Goal: Complete application form: Complete application form

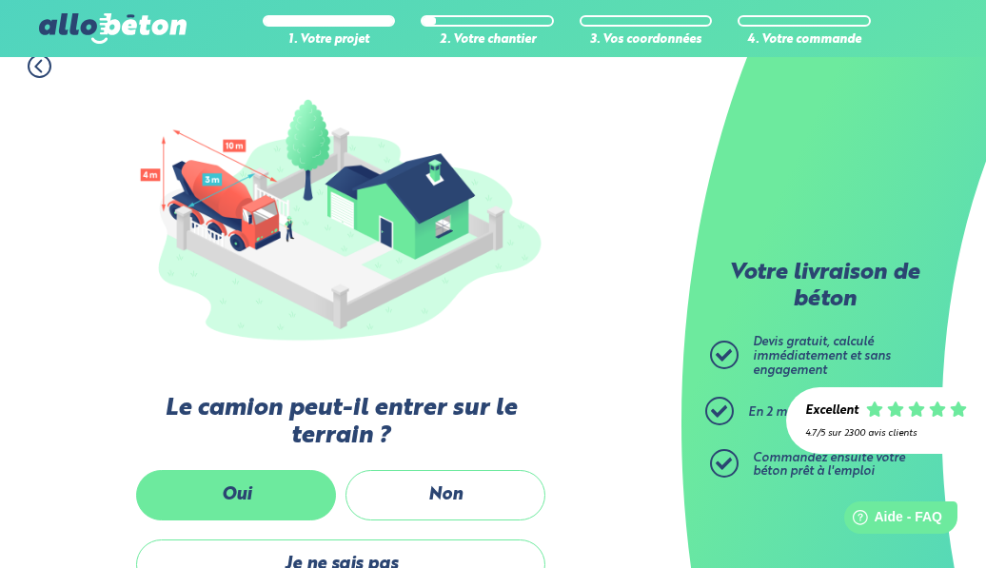
click at [281, 481] on label "Oui" at bounding box center [236, 495] width 200 height 50
click at [0, 0] on input "Oui" at bounding box center [0, 0] width 0 height 0
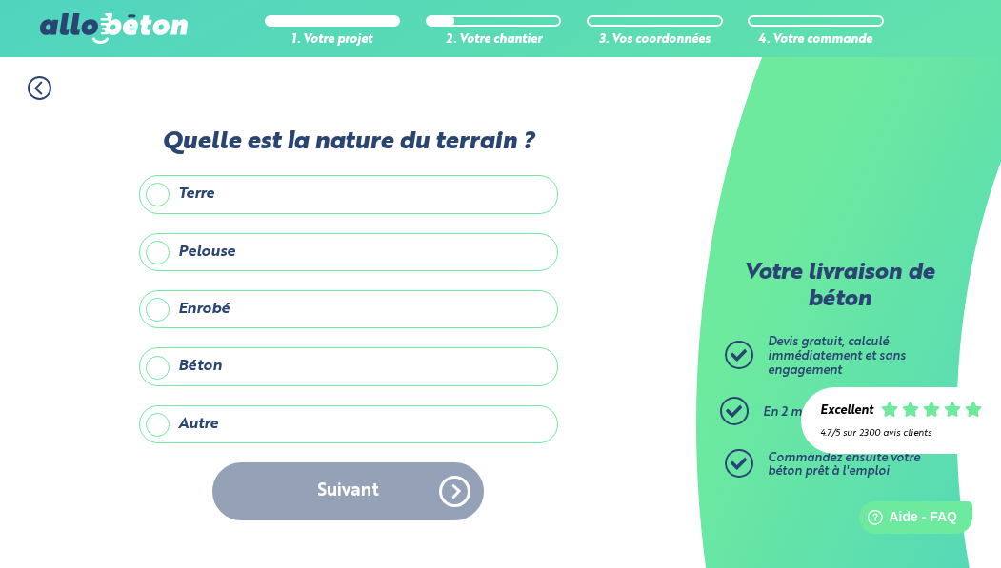
click at [160, 195] on label "Terre" at bounding box center [348, 194] width 419 height 38
click at [0, 0] on input "Terre" at bounding box center [0, 0] width 0 height 0
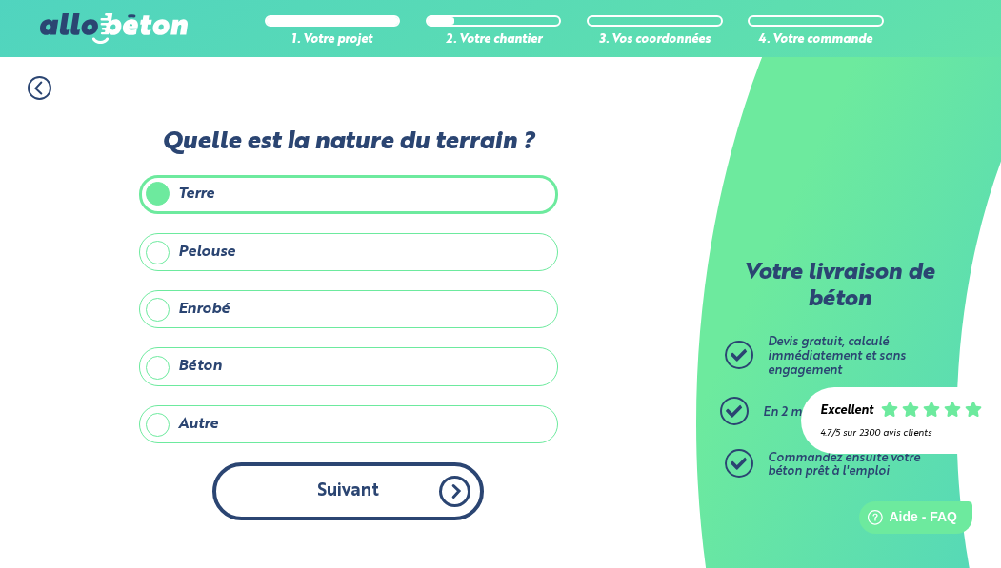
click at [329, 494] on button "Suivant" at bounding box center [347, 492] width 271 height 58
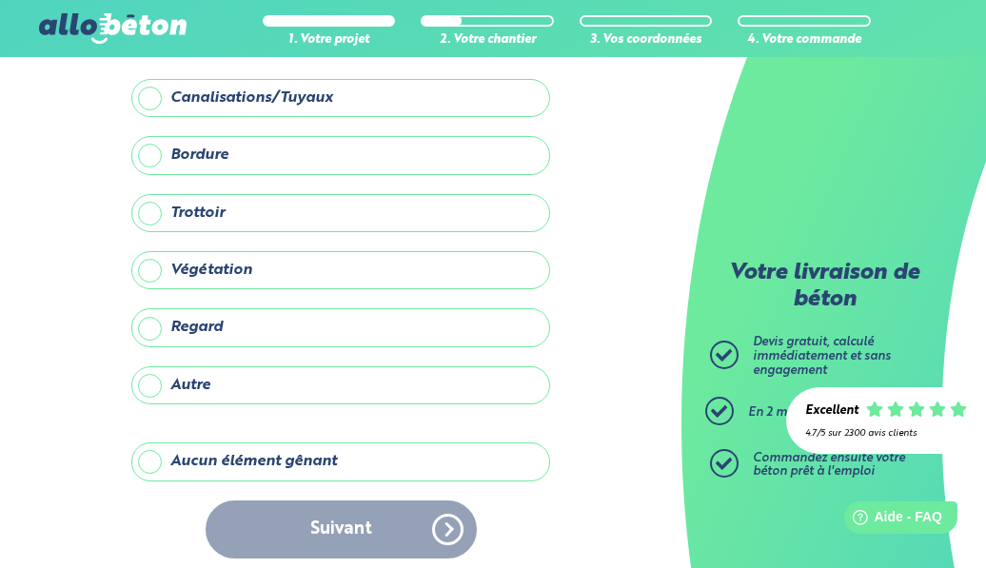
scroll to position [106, 0]
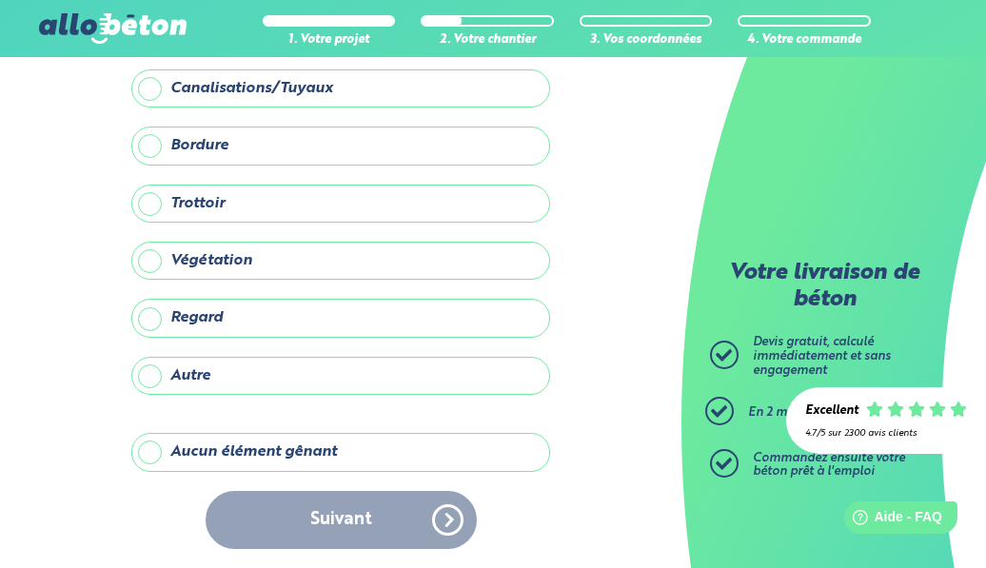
click at [149, 455] on label "Aucun élément gênant" at bounding box center [340, 452] width 419 height 38
click at [0, 0] on input "Aucun élément gênant" at bounding box center [0, 0] width 0 height 0
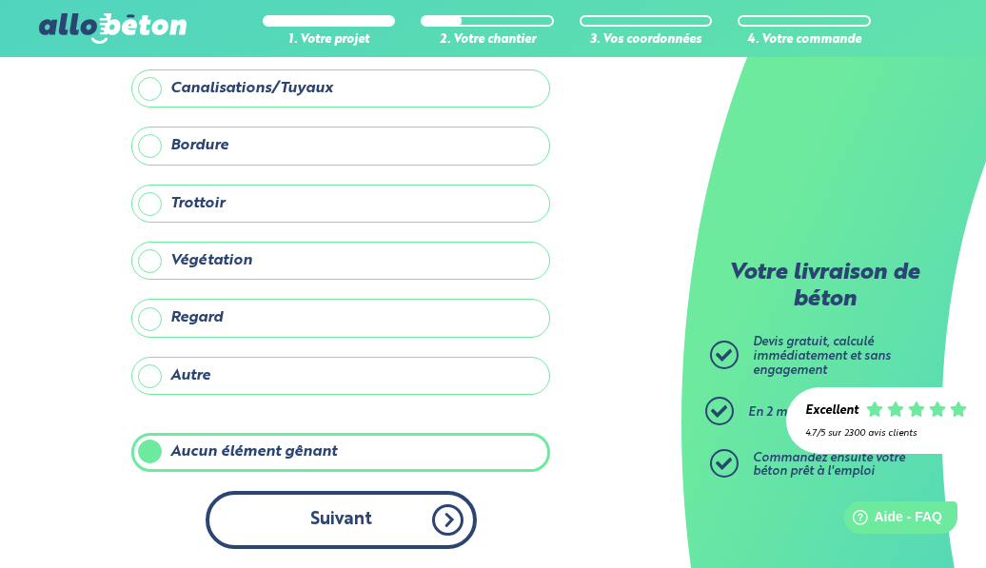
click at [350, 506] on button "Suivant" at bounding box center [341, 520] width 271 height 58
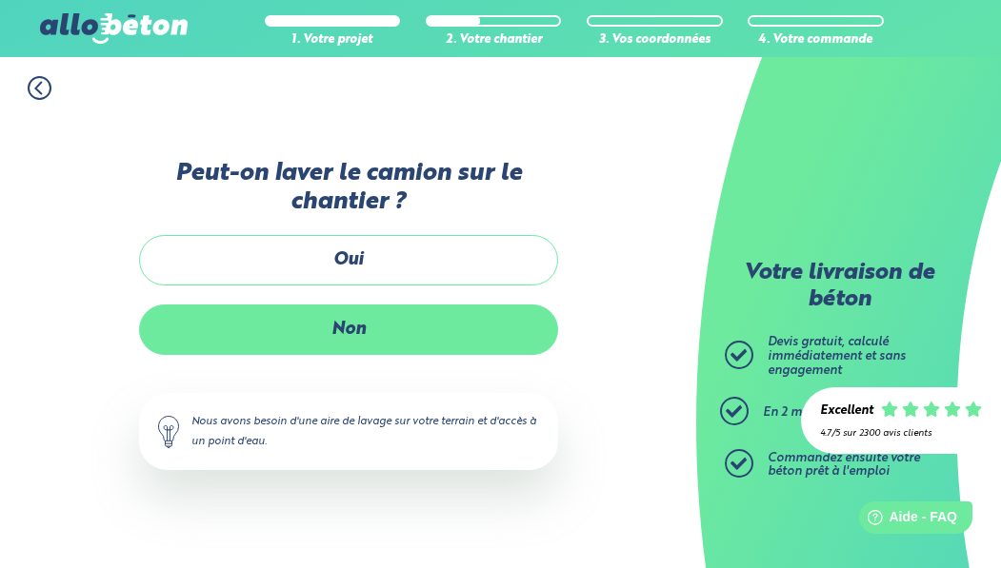
click at [337, 325] on label "Non" at bounding box center [348, 330] width 419 height 50
click at [0, 0] on input "Non" at bounding box center [0, 0] width 0 height 0
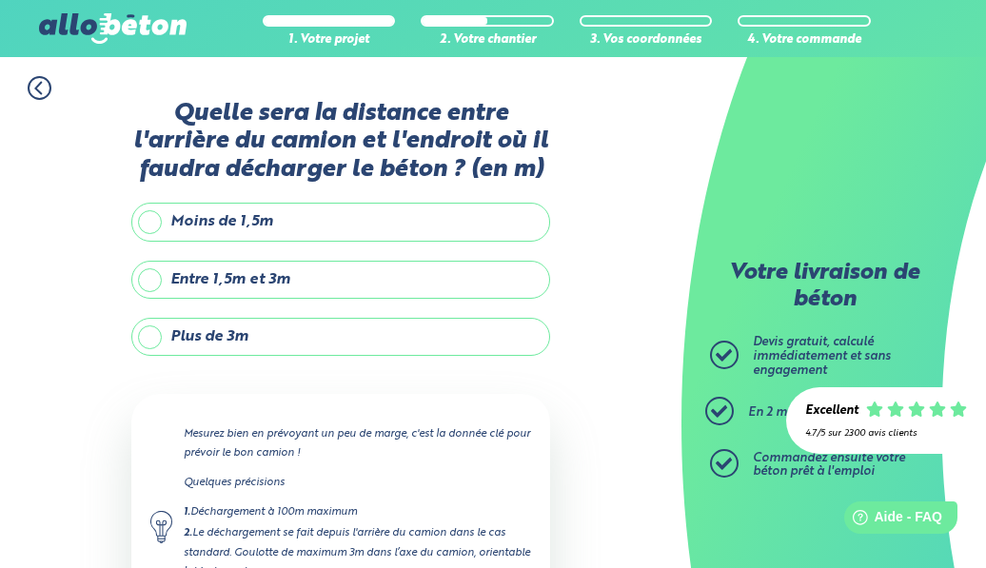
click at [151, 280] on label "Entre 1,5m et 3m" at bounding box center [340, 280] width 419 height 38
click at [0, 0] on input "Entre 1,5m et 3m" at bounding box center [0, 0] width 0 height 0
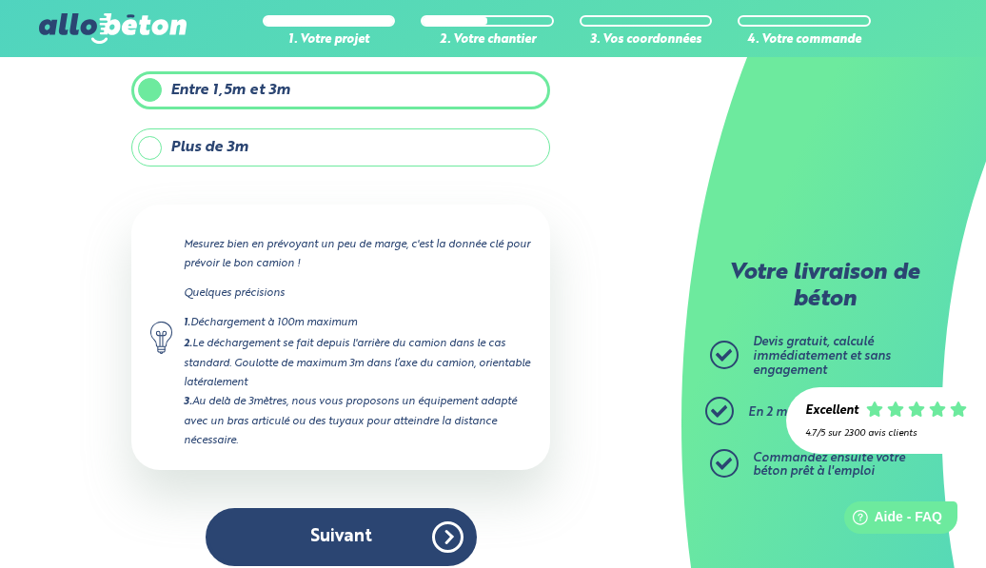
scroll to position [207, 0]
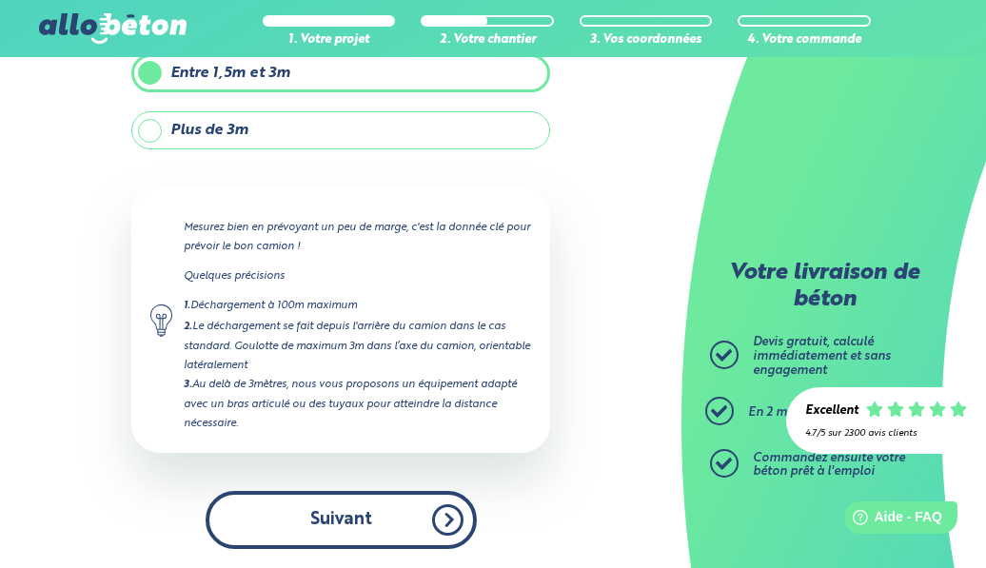
click at [327, 515] on button "Suivant" at bounding box center [341, 520] width 271 height 58
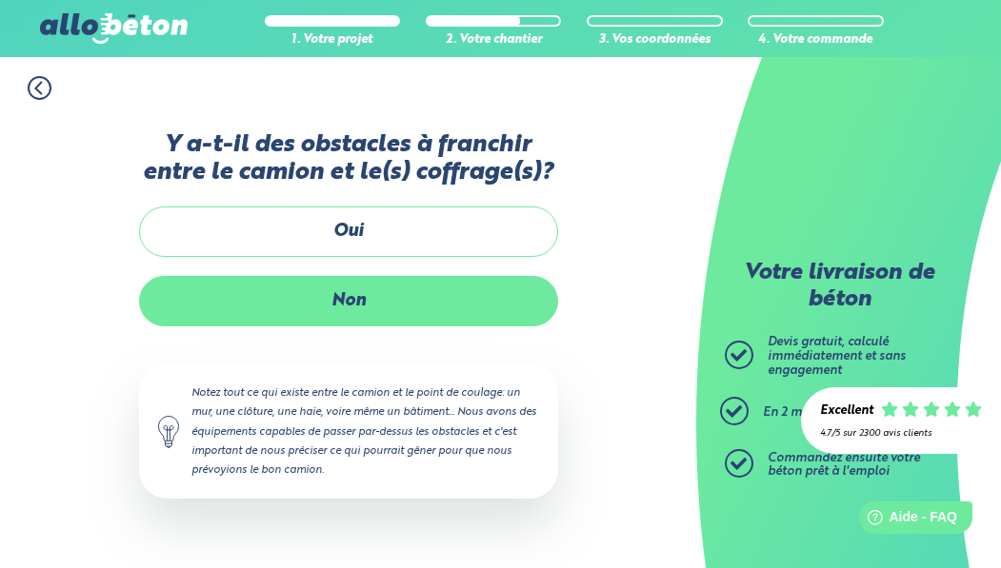
click at [341, 300] on label "Non" at bounding box center [348, 301] width 419 height 50
click at [0, 0] on input "Non" at bounding box center [0, 0] width 0 height 0
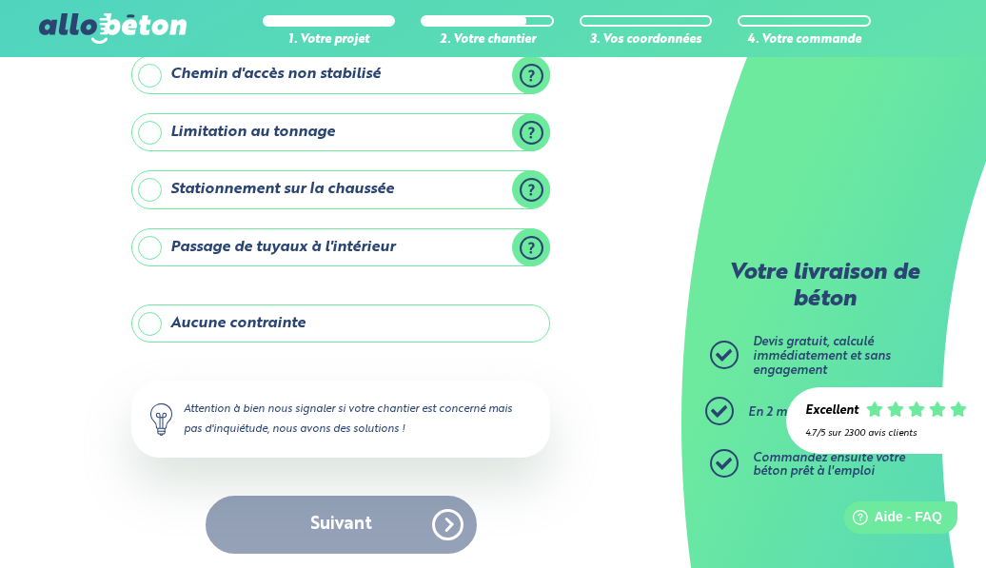
scroll to position [314, 0]
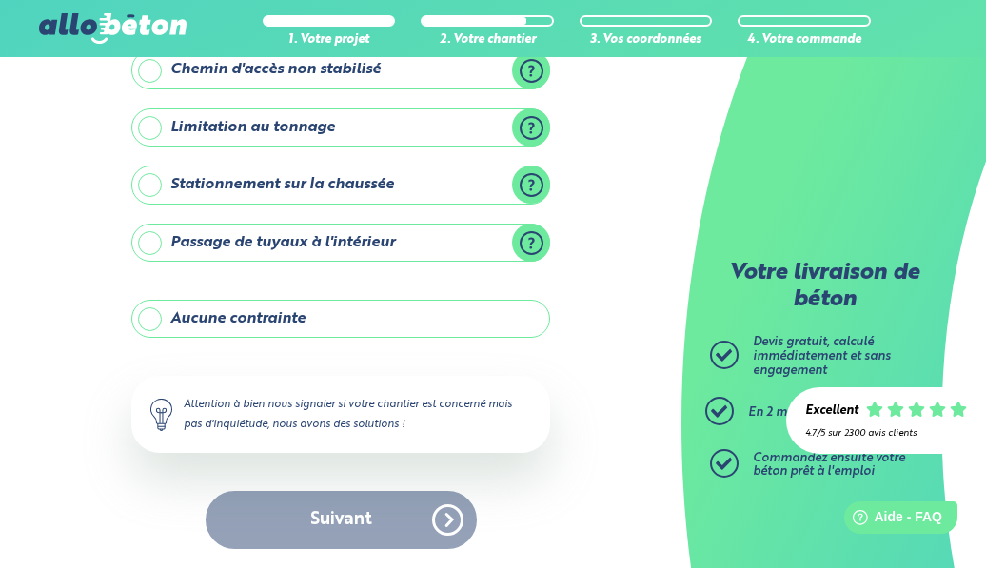
click at [148, 327] on label "Aucune contrainte" at bounding box center [340, 319] width 419 height 38
click at [0, 0] on input "Aucune contrainte" at bounding box center [0, 0] width 0 height 0
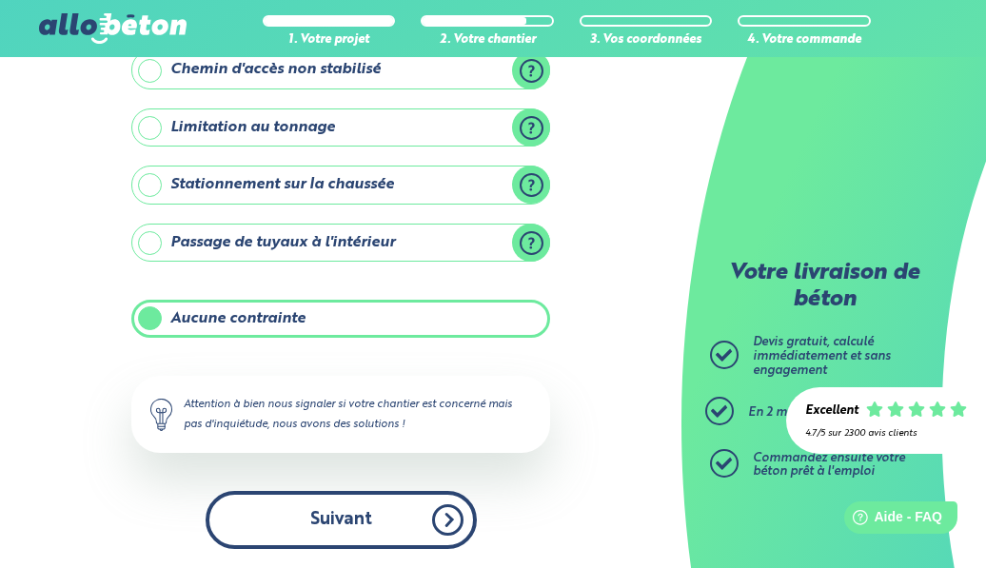
click at [335, 531] on button "Suivant" at bounding box center [341, 520] width 271 height 58
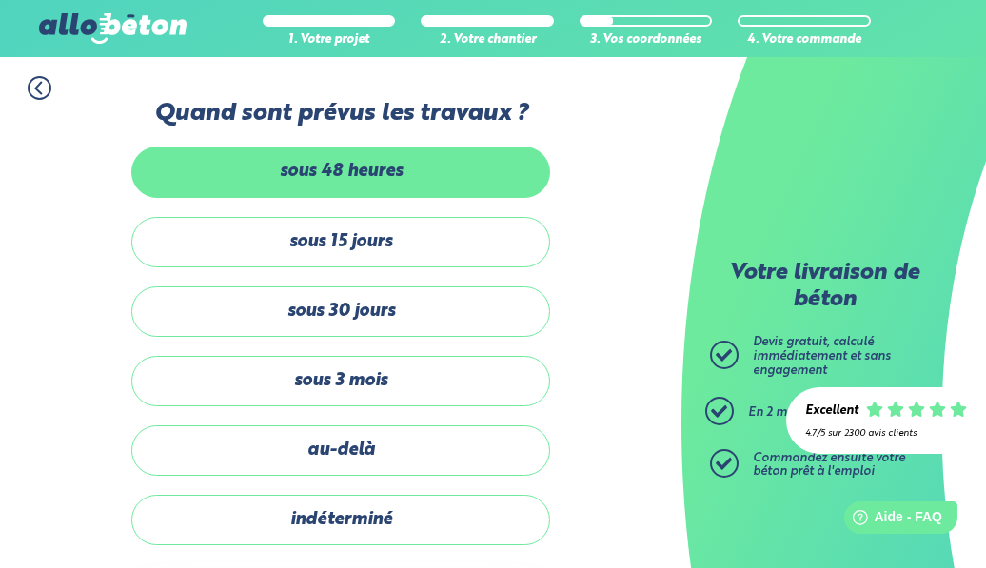
click at [305, 183] on label "sous 48 heures" at bounding box center [340, 172] width 419 height 50
click at [0, 0] on input "sous 48 heures" at bounding box center [0, 0] width 0 height 0
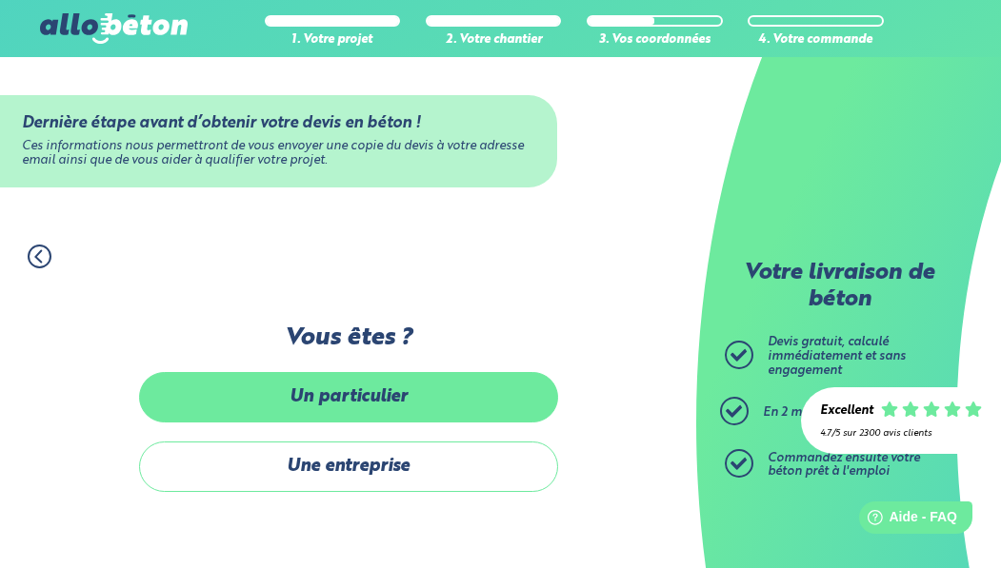
click at [341, 402] on label "Un particulier" at bounding box center [348, 397] width 419 height 50
click at [0, 0] on input "Un particulier" at bounding box center [0, 0] width 0 height 0
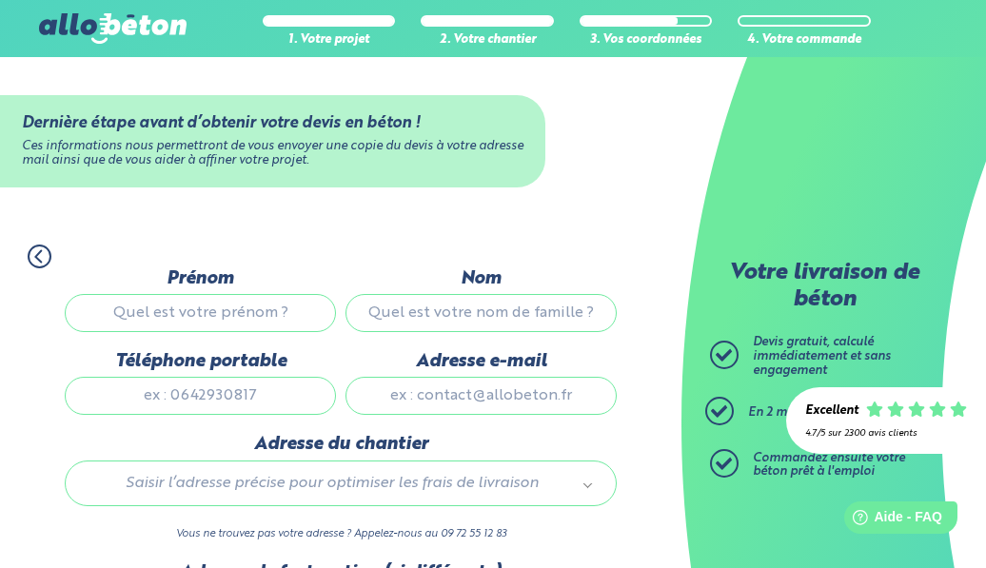
click at [219, 312] on input "Prénom" at bounding box center [200, 313] width 271 height 38
type input "abdoul aziz"
type input "sow"
type input "0652742134"
type input "batch.sow77@gmail.com"
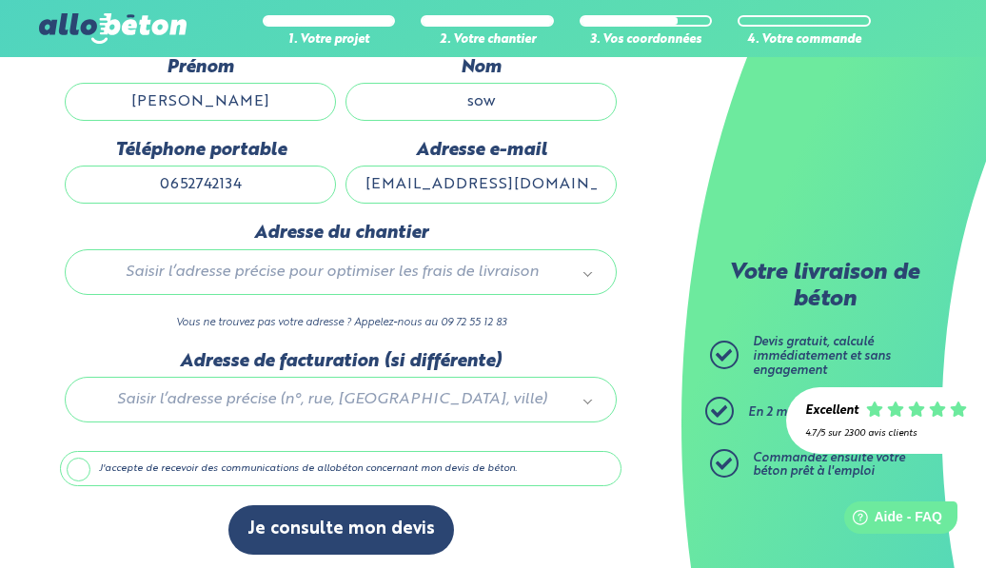
scroll to position [217, 0]
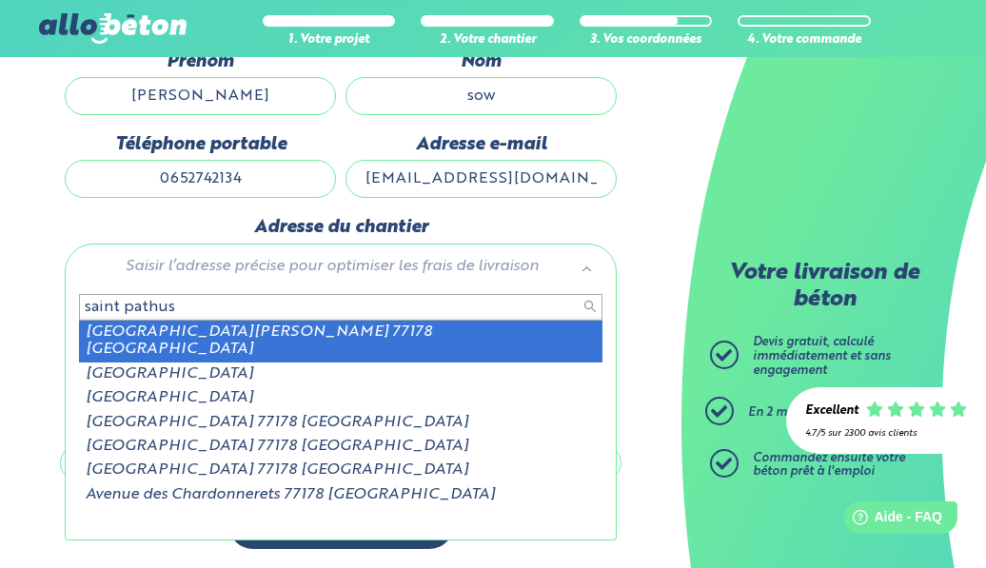
type input "saint pathus"
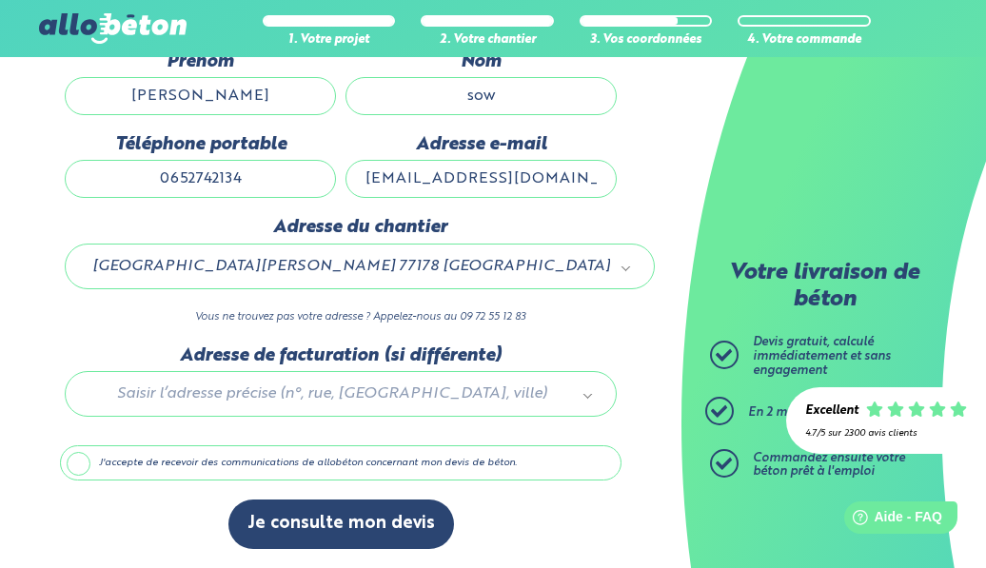
click at [79, 464] on label "J'accepte de recevoir des communications de allobéton concernant mon devis de b…" at bounding box center [341, 464] width 562 height 36
click at [0, 0] on input "J'accepte de recevoir des communications de allobéton concernant mon devis de b…" at bounding box center [0, 0] width 0 height 0
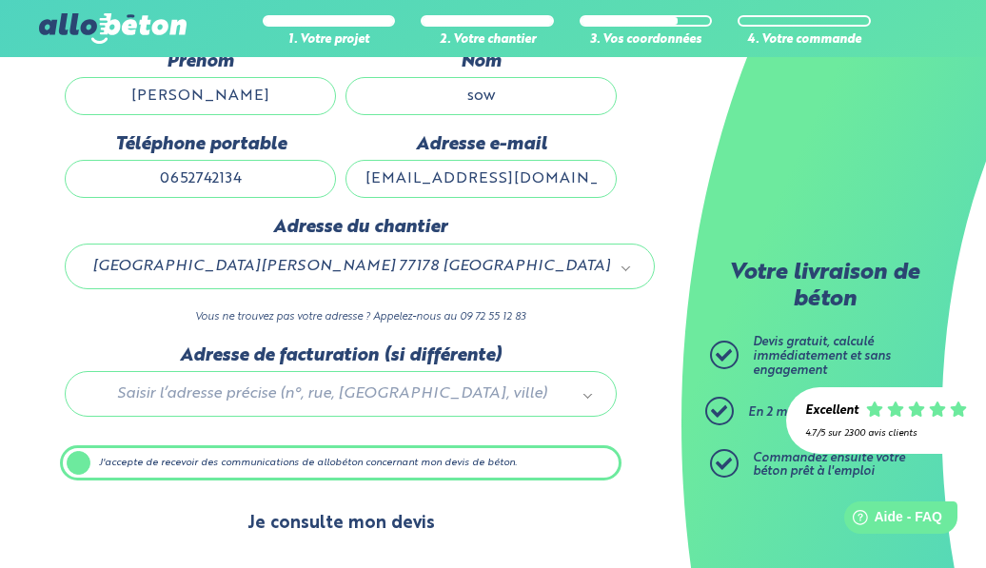
click at [319, 532] on button "Je consulte mon devis" at bounding box center [341, 524] width 226 height 49
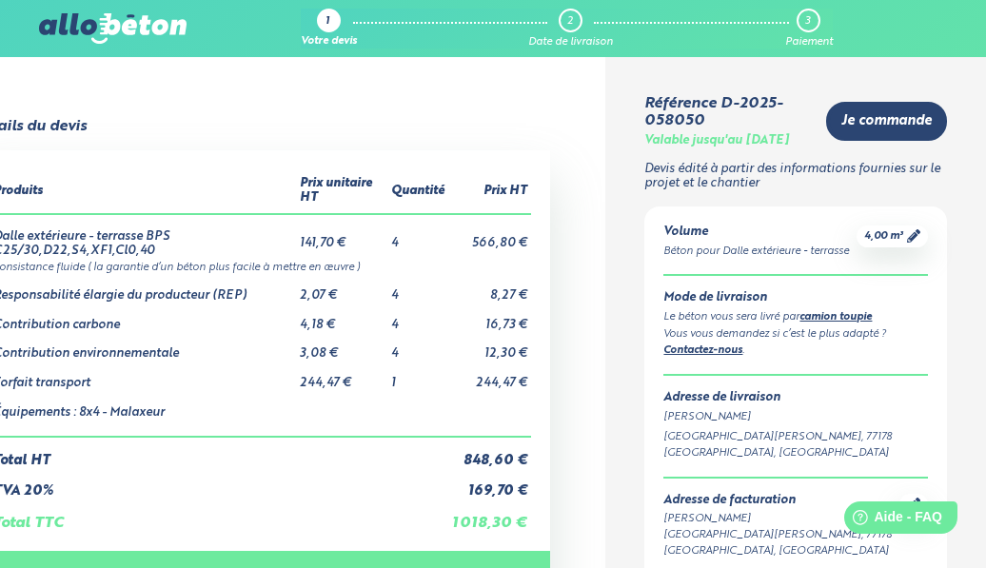
drag, startPoint x: 387, startPoint y: 555, endPoint x: 347, endPoint y: 555, distance: 40.0
drag, startPoint x: 398, startPoint y: 557, endPoint x: 311, endPoint y: 558, distance: 86.6
drag, startPoint x: 219, startPoint y: 81, endPoint x: 358, endPoint y: 77, distance: 139.0
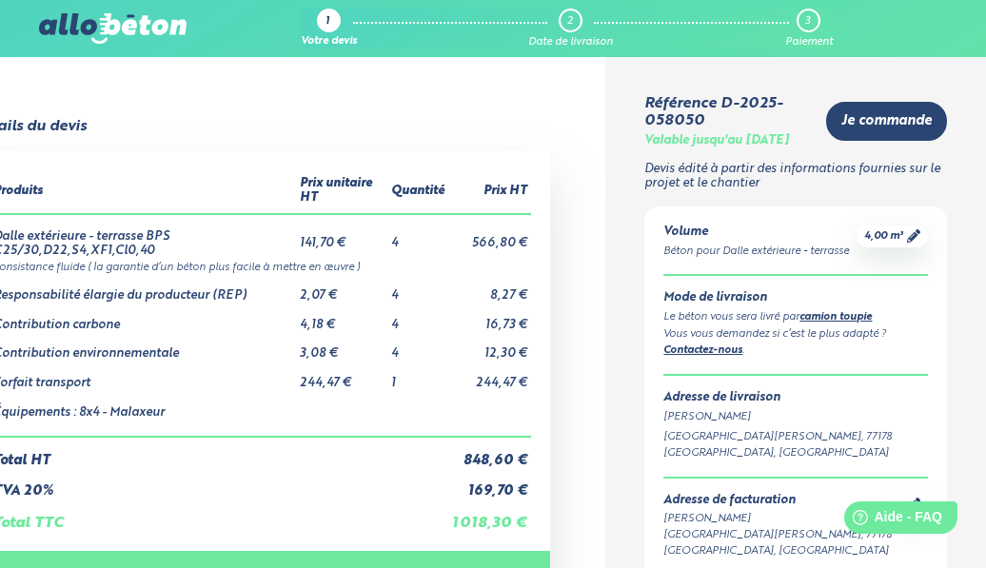
drag, startPoint x: 190, startPoint y: 562, endPoint x: 152, endPoint y: 561, distance: 38.1
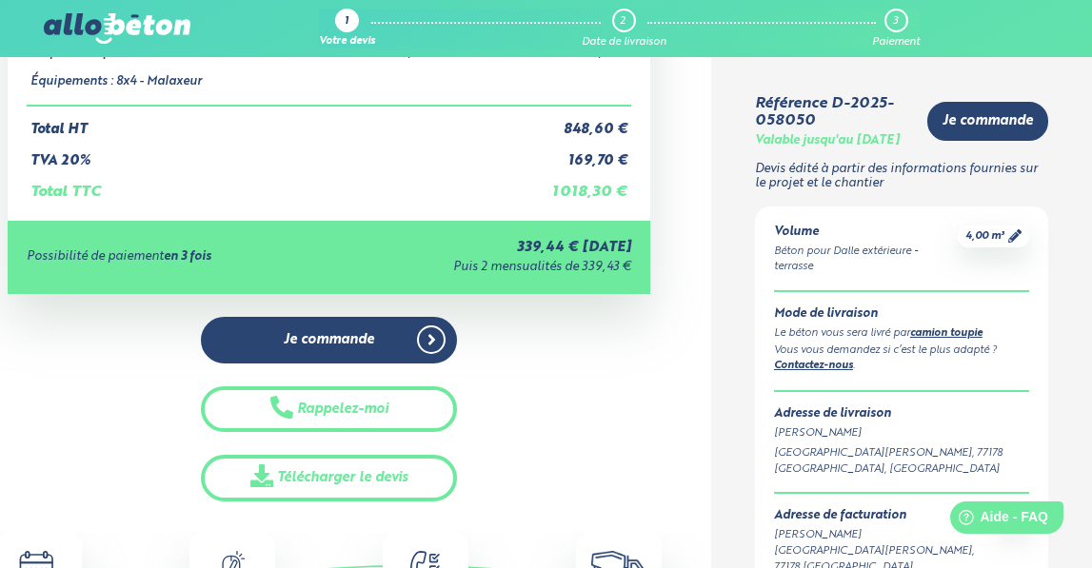
scroll to position [381, 0]
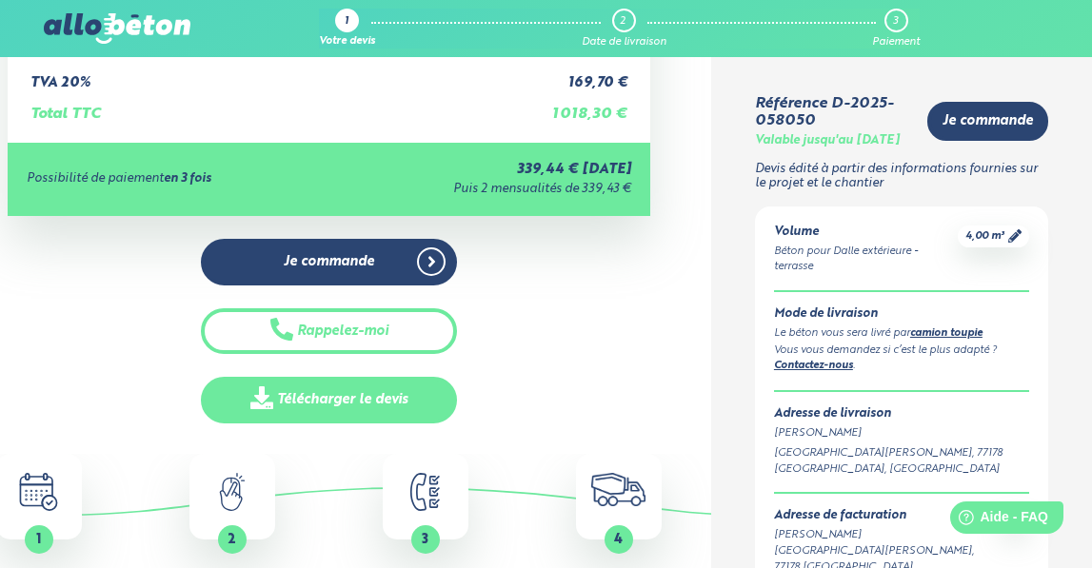
click at [334, 400] on link "Télécharger le devis" at bounding box center [329, 400] width 257 height 47
